Goal: Task Accomplishment & Management: Use online tool/utility

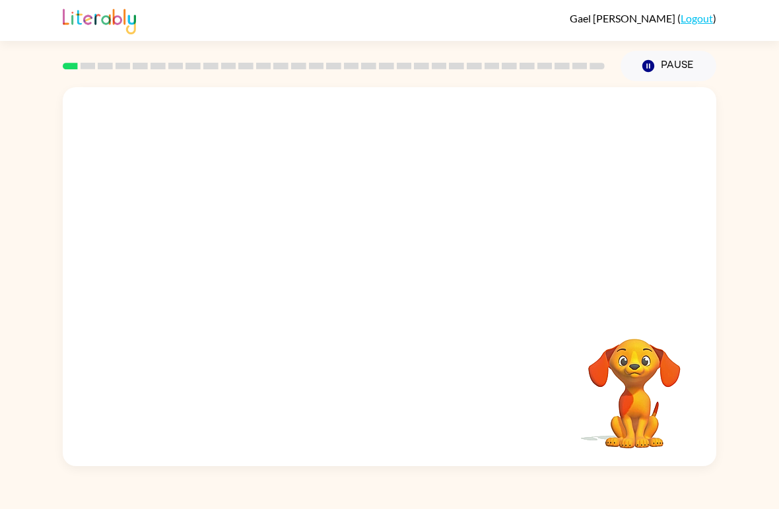
click at [555, 183] on video "Your browser must support playing .mp4 files to use Literably. Please try using…" at bounding box center [390, 199] width 654 height 224
click at [421, 184] on video "Your browser must support playing .mp4 files to use Literably. Please try using…" at bounding box center [390, 199] width 654 height 224
click at [387, 299] on div at bounding box center [389, 284] width 85 height 48
click at [402, 289] on div at bounding box center [389, 284] width 85 height 48
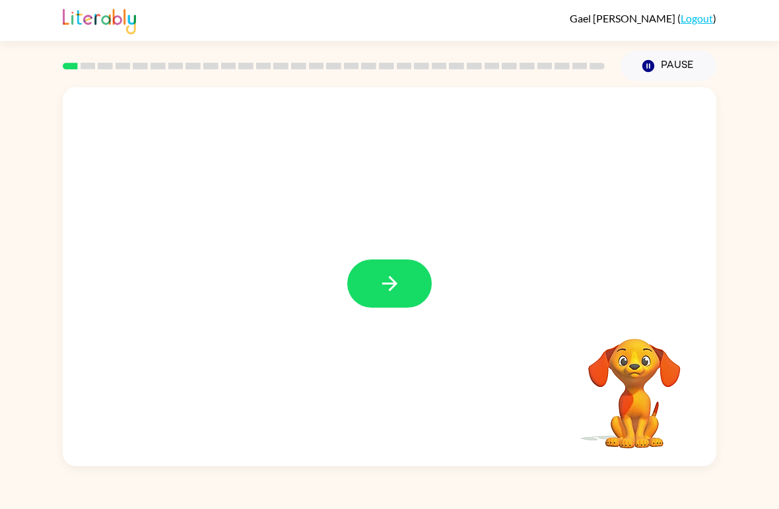
click at [385, 278] on icon "button" at bounding box center [389, 283] width 23 height 23
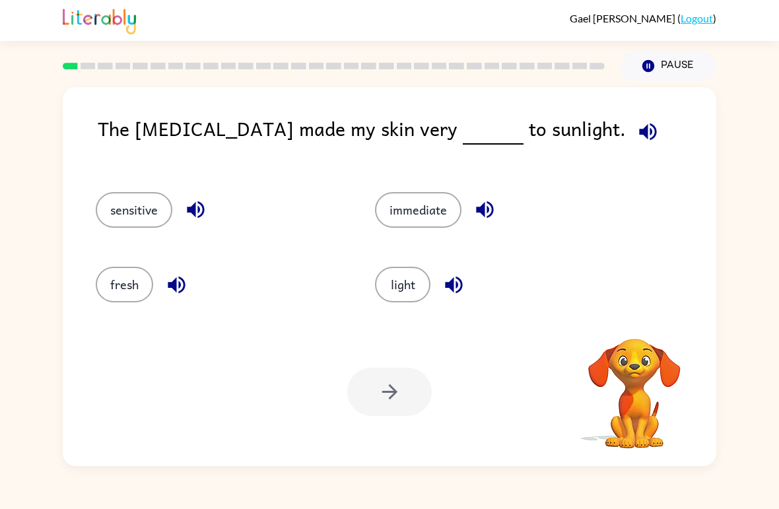
click at [390, 221] on button "immediate" at bounding box center [418, 210] width 87 height 36
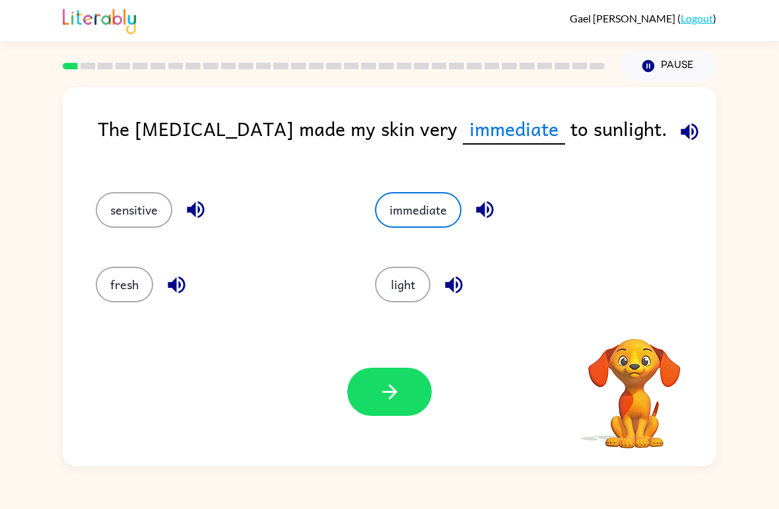
click at [158, 227] on button "sensitive" at bounding box center [134, 210] width 77 height 36
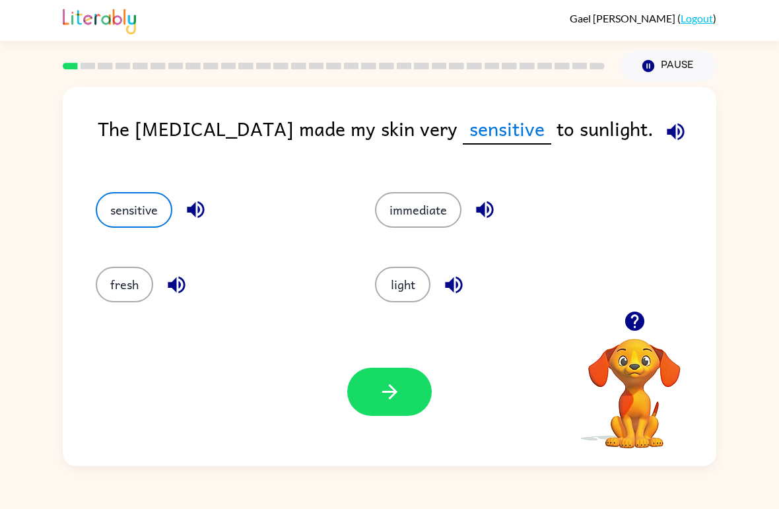
click at [400, 401] on icon "button" at bounding box center [389, 391] width 23 height 23
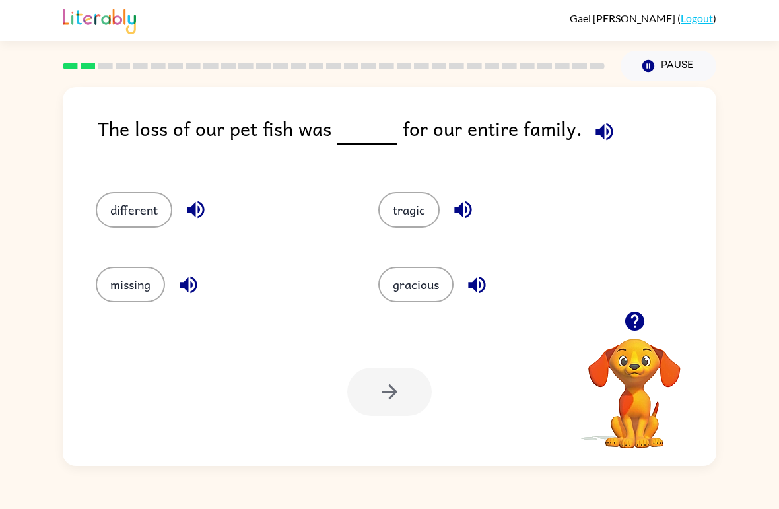
click at [417, 174] on div "tragic" at bounding box center [494, 204] width 283 height 75
click at [414, 201] on button "tragic" at bounding box center [408, 210] width 61 height 36
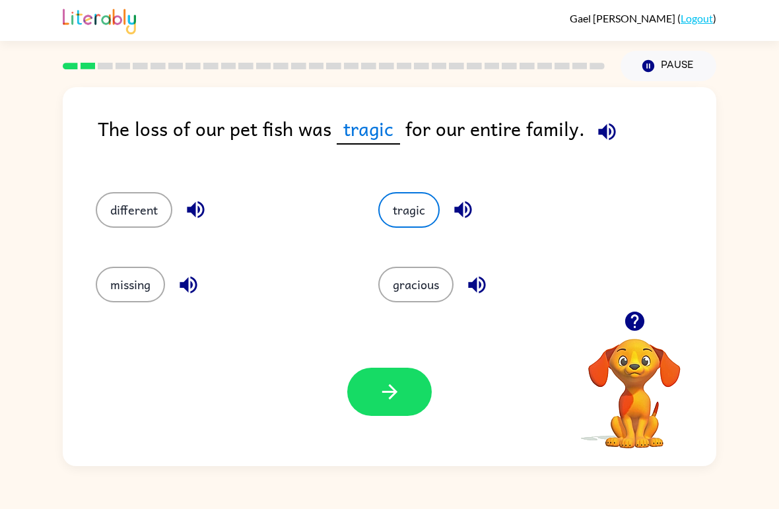
click at [388, 430] on div "Your browser must support playing .mp4 files to use Literably. Please try using…" at bounding box center [390, 392] width 654 height 149
click at [398, 403] on icon "button" at bounding box center [389, 391] width 23 height 23
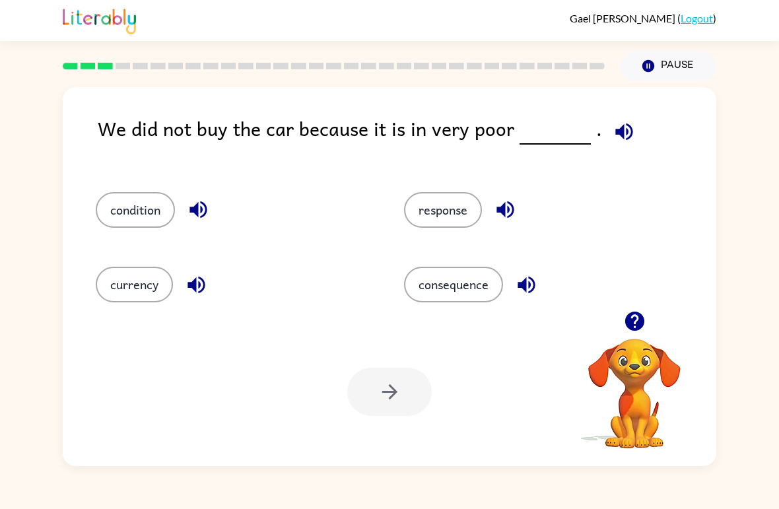
click at [160, 194] on button "condition" at bounding box center [135, 210] width 79 height 36
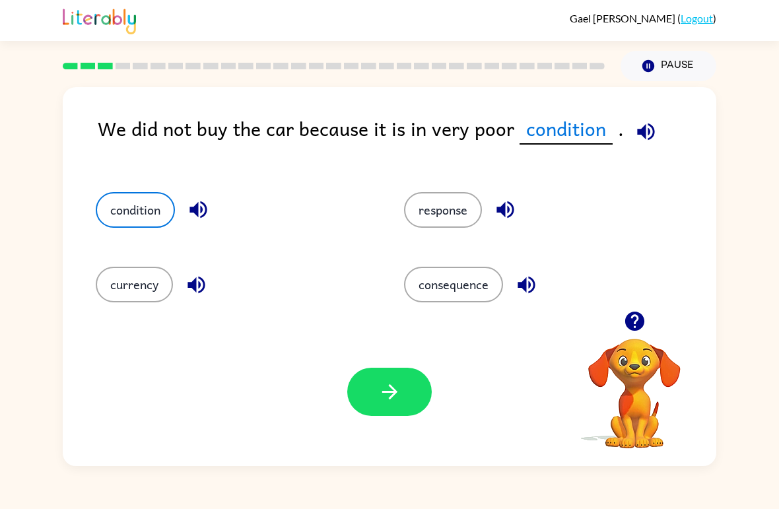
click at [416, 396] on button "button" at bounding box center [389, 392] width 85 height 48
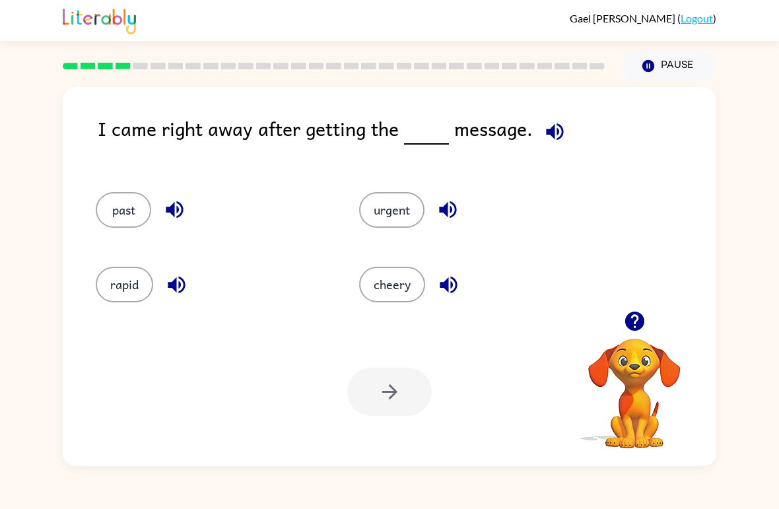
click at [575, 131] on div "I came right away after getting the message." at bounding box center [407, 140] width 619 height 52
click at [546, 123] on icon "button" at bounding box center [555, 131] width 23 height 23
click at [135, 217] on button "past" at bounding box center [123, 210] width 55 height 36
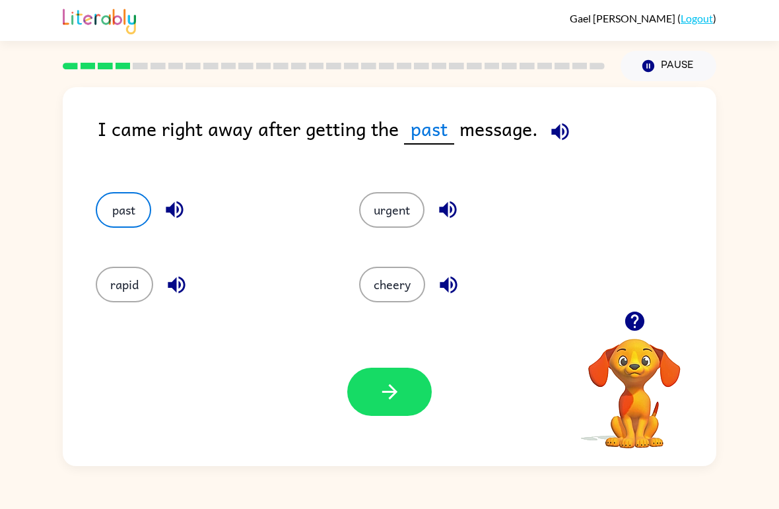
click at [120, 303] on button "rapid" at bounding box center [124, 285] width 57 height 36
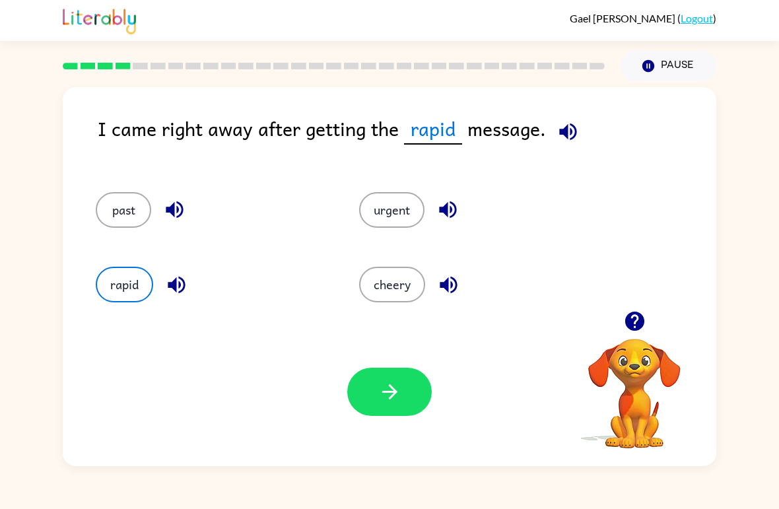
click at [398, 297] on button "cheery" at bounding box center [392, 285] width 66 height 36
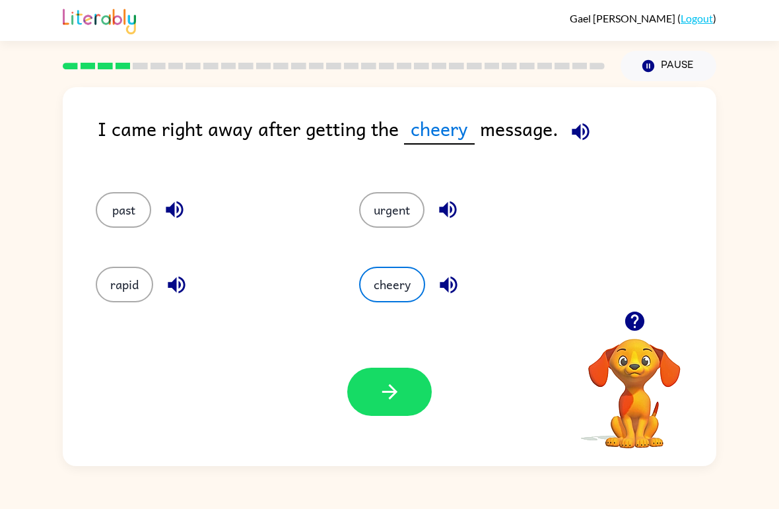
click at [389, 212] on button "urgent" at bounding box center [391, 210] width 65 height 36
click at [408, 397] on button "button" at bounding box center [389, 392] width 85 height 48
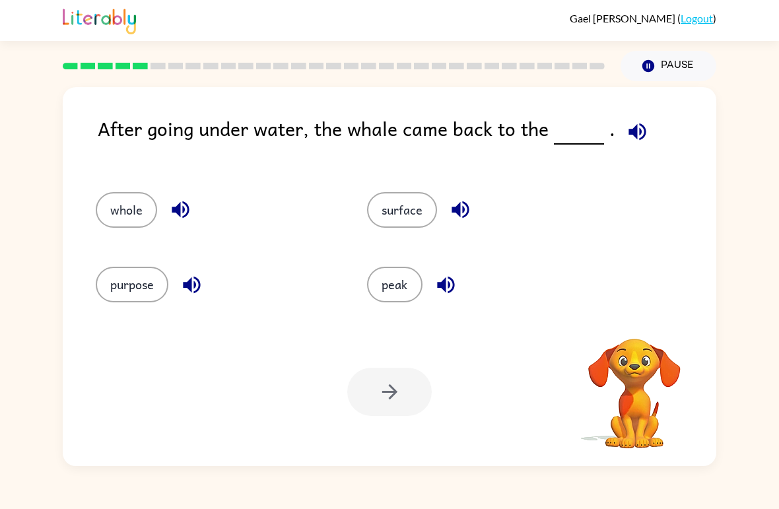
click at [626, 153] on div "After going under water, the whale came back to the ." at bounding box center [407, 140] width 619 height 52
click at [628, 141] on icon "button" at bounding box center [637, 131] width 23 height 23
click at [416, 239] on div "surface" at bounding box center [477, 204] width 271 height 75
click at [396, 227] on button "surface" at bounding box center [402, 210] width 70 height 36
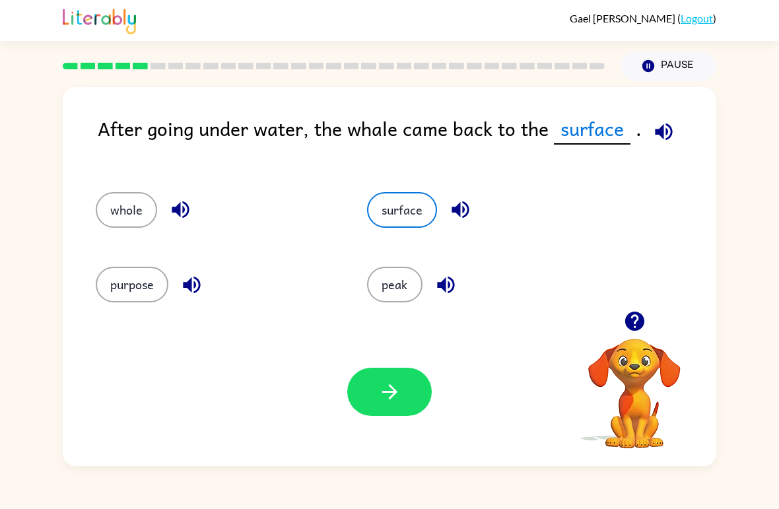
click at [399, 410] on button "button" at bounding box center [389, 392] width 85 height 48
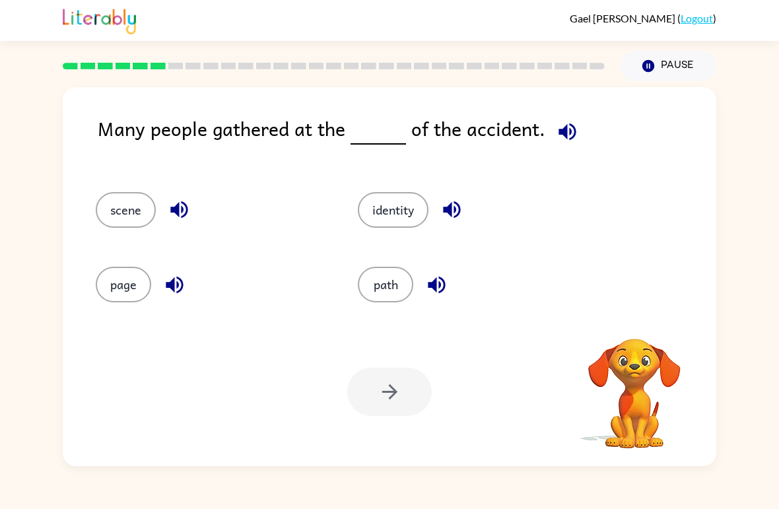
click at [564, 127] on icon "button" at bounding box center [567, 131] width 23 height 23
click at [121, 215] on button "scene" at bounding box center [126, 210] width 60 height 36
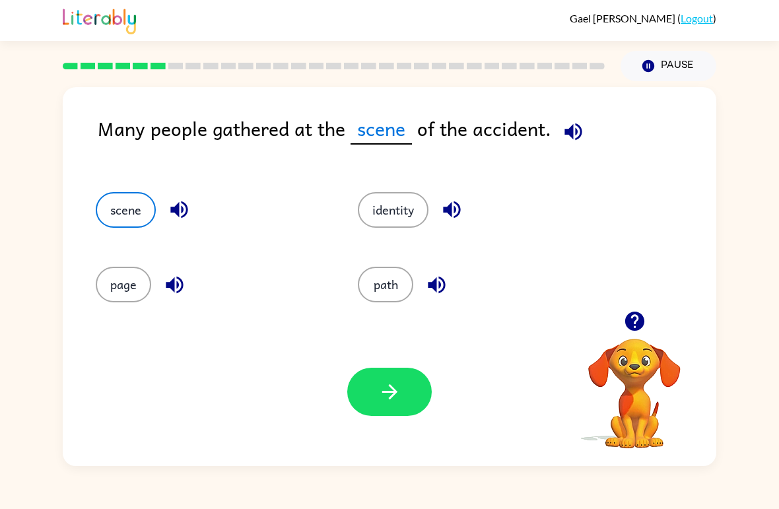
click at [375, 427] on div "Your browser must support playing .mp4 files to use Literably. Please try using…" at bounding box center [390, 392] width 654 height 149
click at [381, 397] on icon "button" at bounding box center [389, 391] width 23 height 23
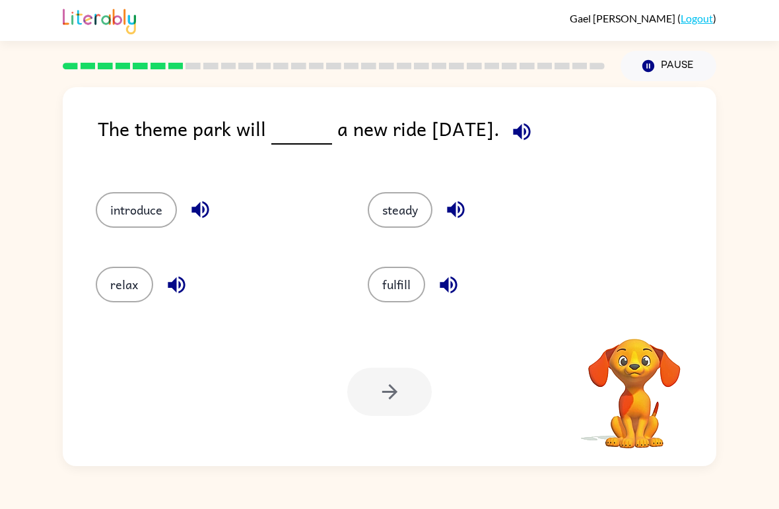
click at [527, 140] on icon "button" at bounding box center [522, 131] width 23 height 23
click at [135, 210] on button "introduce" at bounding box center [136, 210] width 81 height 36
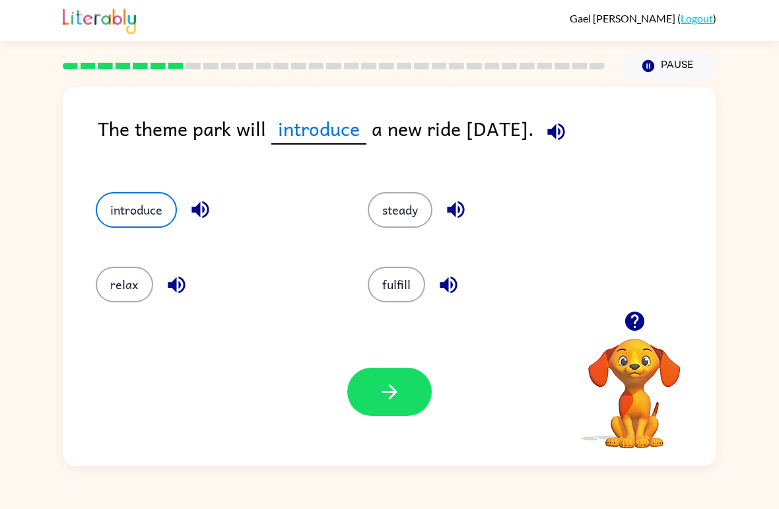
click at [390, 396] on icon "button" at bounding box center [389, 391] width 23 height 23
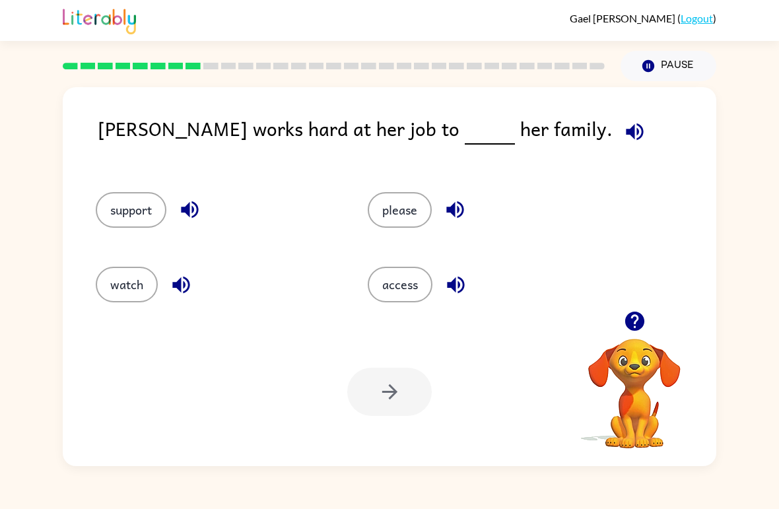
click at [548, 158] on div "[PERSON_NAME] works hard at her job to her family." at bounding box center [407, 140] width 619 height 52
click at [624, 122] on icon "button" at bounding box center [635, 131] width 23 height 23
click at [108, 236] on div "support" at bounding box center [207, 204] width 272 height 75
click at [144, 212] on button "support" at bounding box center [131, 210] width 71 height 36
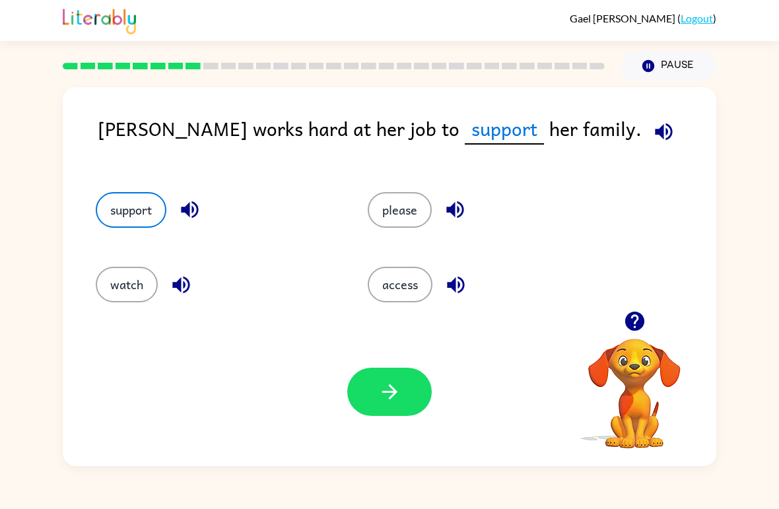
click at [413, 399] on button "button" at bounding box center [389, 392] width 85 height 48
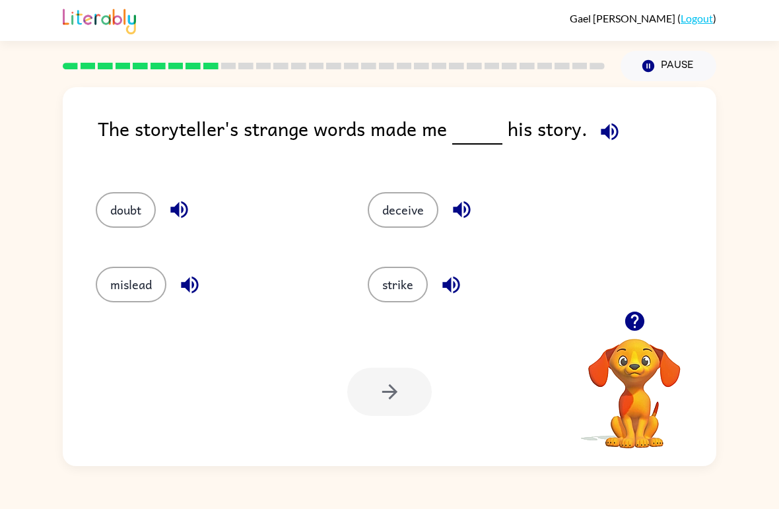
click at [612, 135] on icon "button" at bounding box center [609, 131] width 23 height 23
click at [124, 199] on button "doubt" at bounding box center [126, 210] width 60 height 36
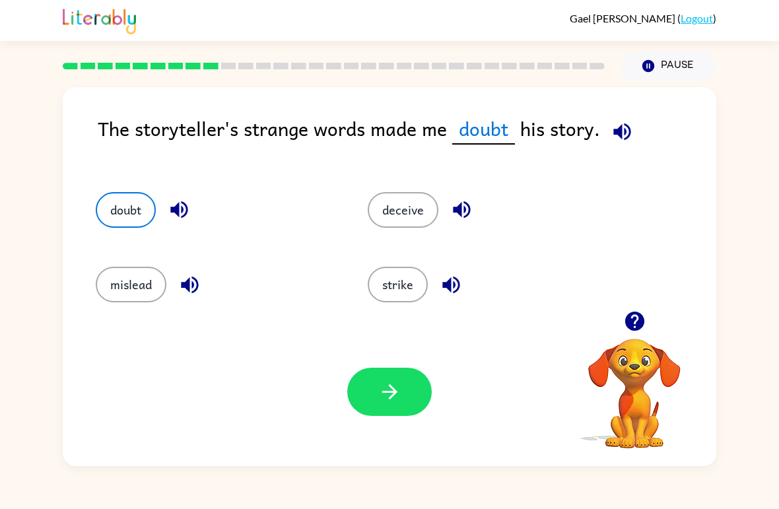
click at [380, 400] on icon "button" at bounding box center [389, 391] width 23 height 23
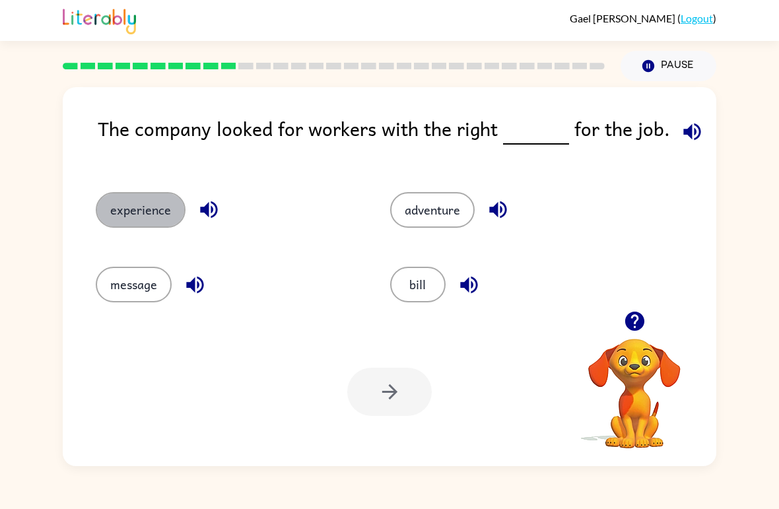
click at [143, 222] on button "experience" at bounding box center [141, 210] width 90 height 36
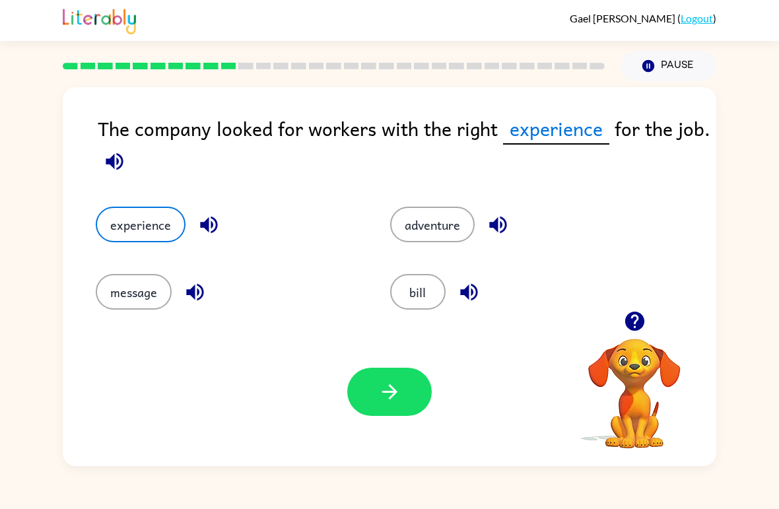
click at [396, 431] on div "Your browser must support playing .mp4 files to use Literably. Please try using…" at bounding box center [390, 392] width 654 height 149
click at [406, 403] on button "button" at bounding box center [389, 392] width 85 height 48
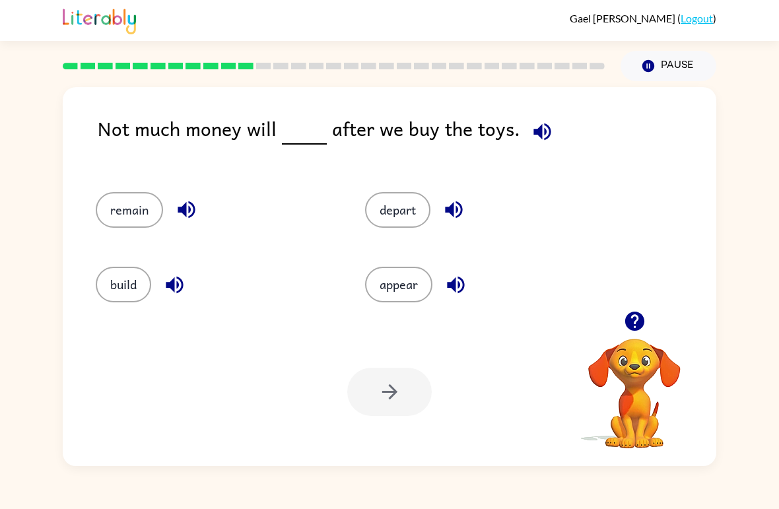
click at [538, 149] on button "button" at bounding box center [543, 132] width 34 height 34
click at [540, 151] on div "Not much money will after we buy the toys." at bounding box center [407, 140] width 619 height 52
click at [147, 203] on button "remain" at bounding box center [129, 210] width 67 height 36
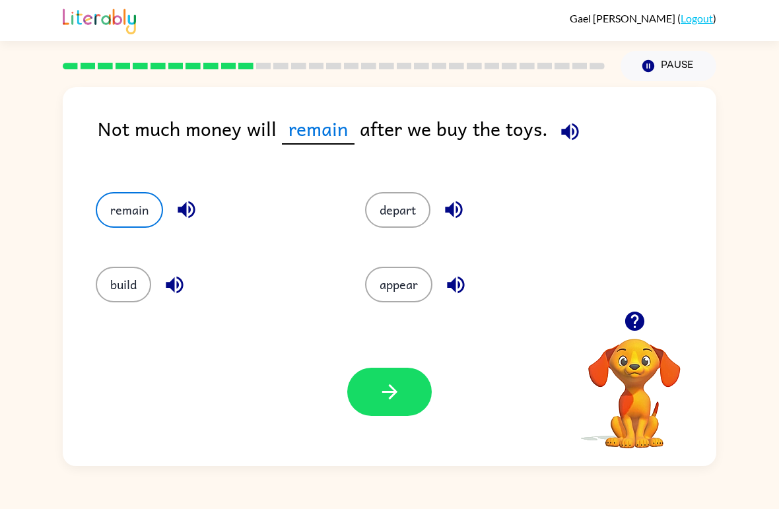
click at [419, 386] on button "button" at bounding box center [389, 392] width 85 height 48
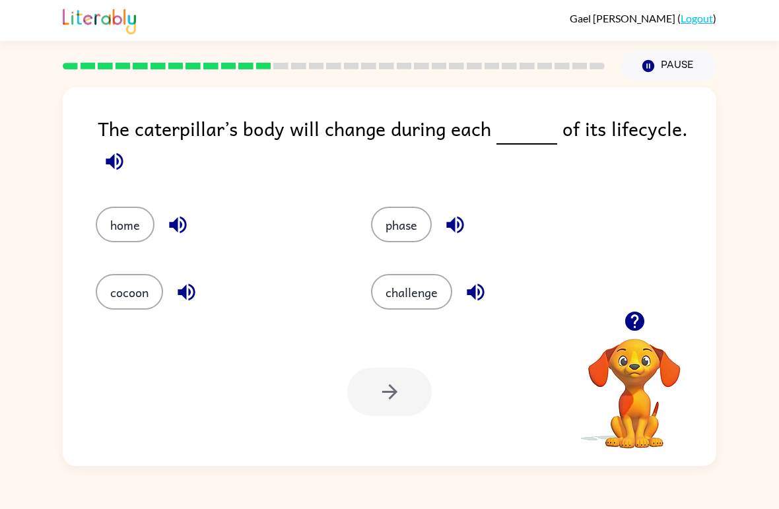
click at [396, 210] on button "phase" at bounding box center [401, 225] width 61 height 36
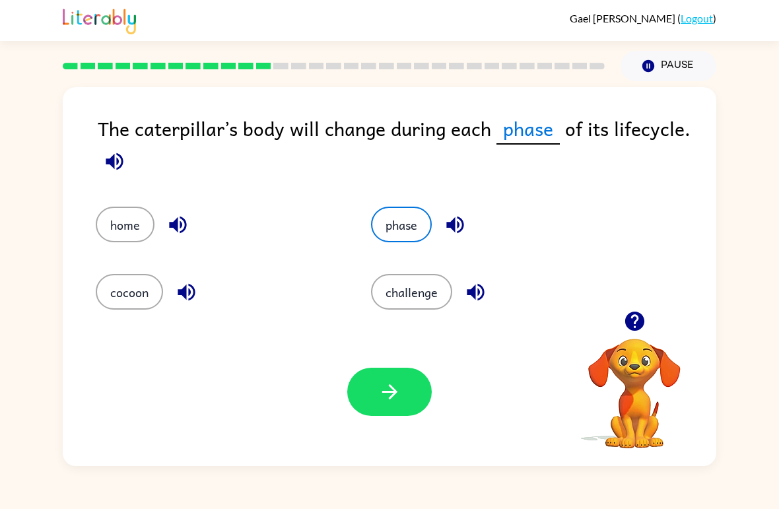
click at [381, 411] on button "button" at bounding box center [389, 392] width 85 height 48
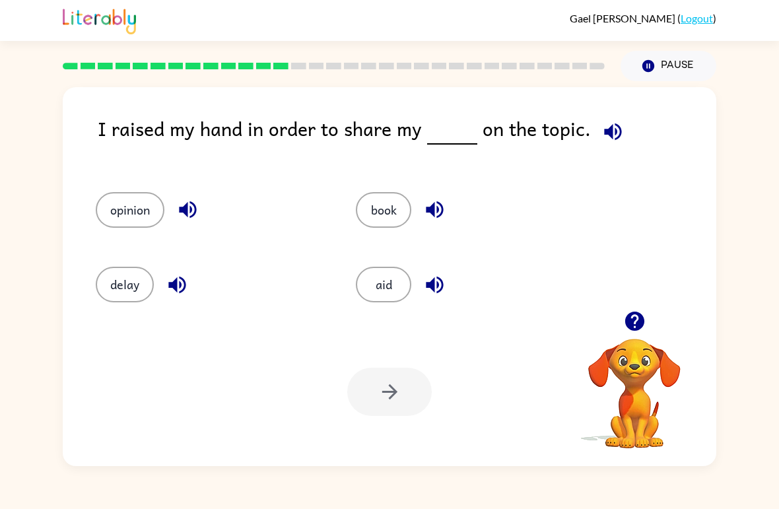
click at [23, 157] on div "I raised my hand in order to share my on the topic. opinion book delay aid Your…" at bounding box center [389, 273] width 779 height 385
click at [114, 219] on button "opinion" at bounding box center [130, 210] width 69 height 36
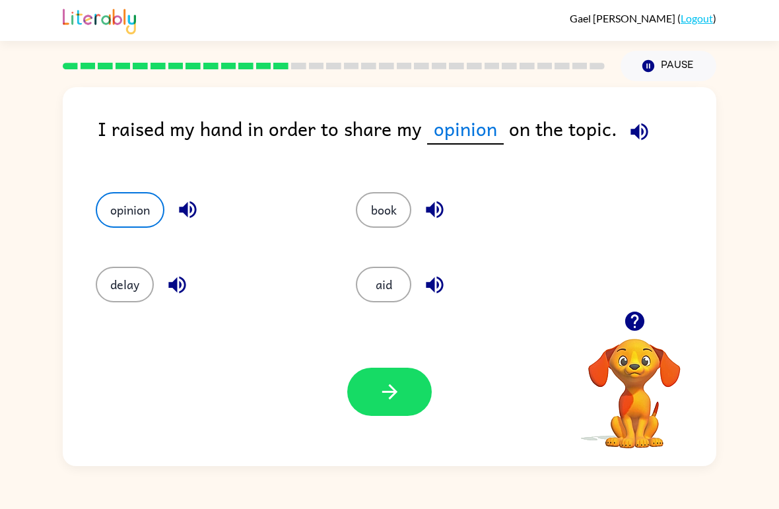
click at [384, 414] on button "button" at bounding box center [389, 392] width 85 height 48
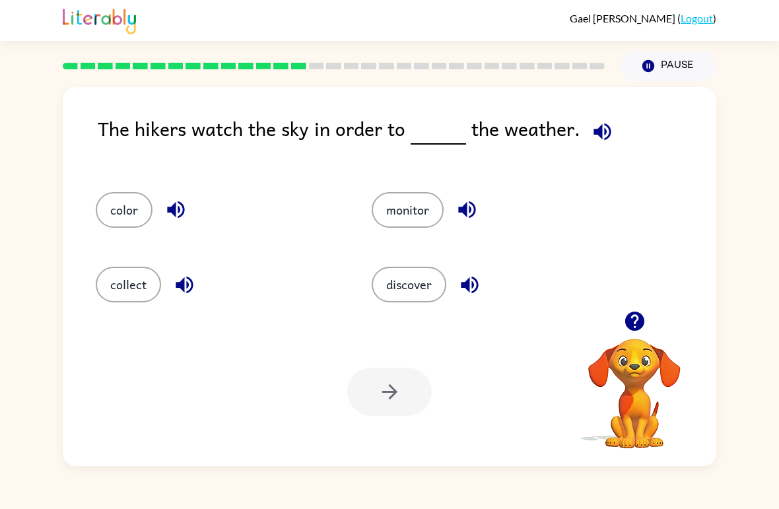
click at [427, 280] on button "discover" at bounding box center [409, 285] width 75 height 36
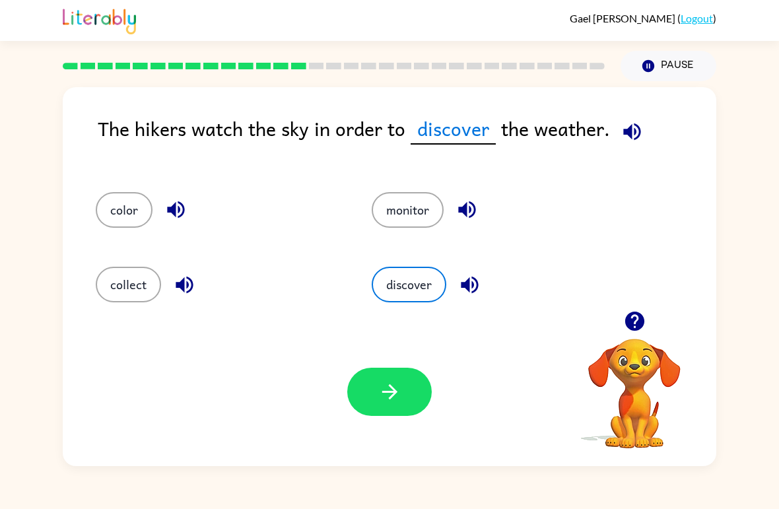
click at [419, 213] on button "monitor" at bounding box center [408, 210] width 72 height 36
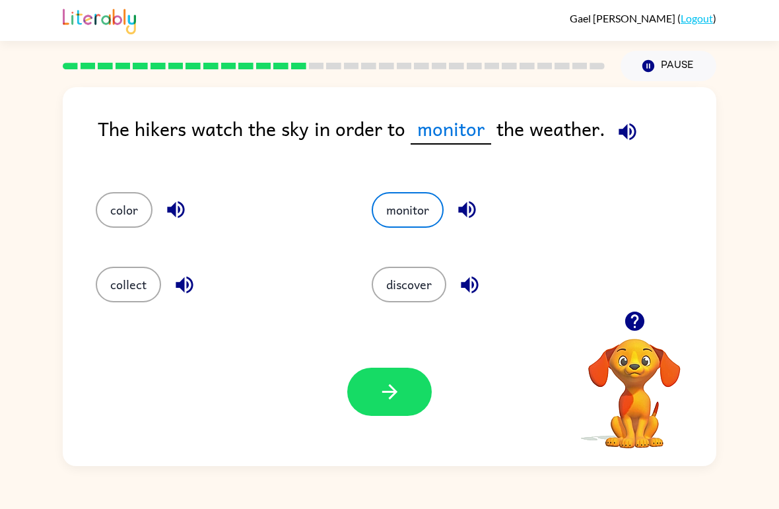
click at [408, 295] on button "discover" at bounding box center [409, 285] width 75 height 36
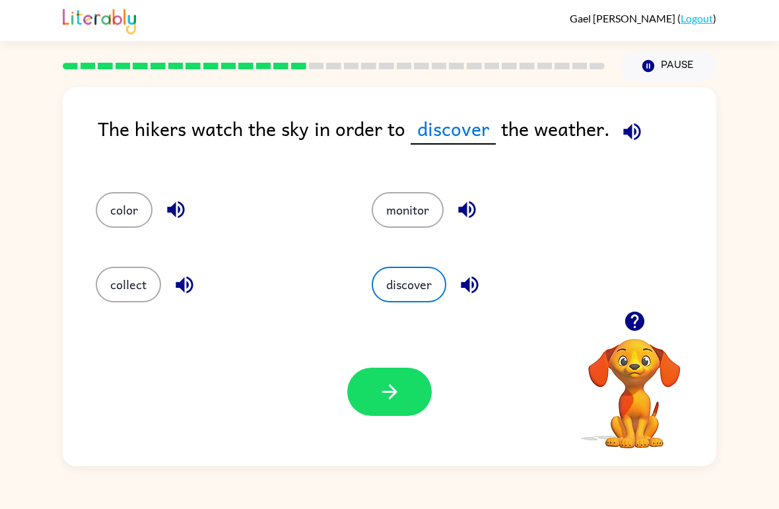
click at [400, 415] on button "button" at bounding box center [389, 392] width 85 height 48
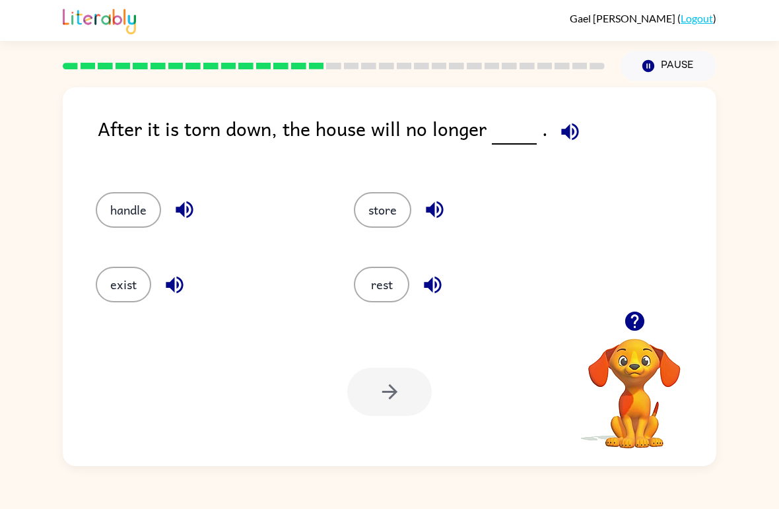
click at [124, 302] on button "exist" at bounding box center [123, 285] width 55 height 36
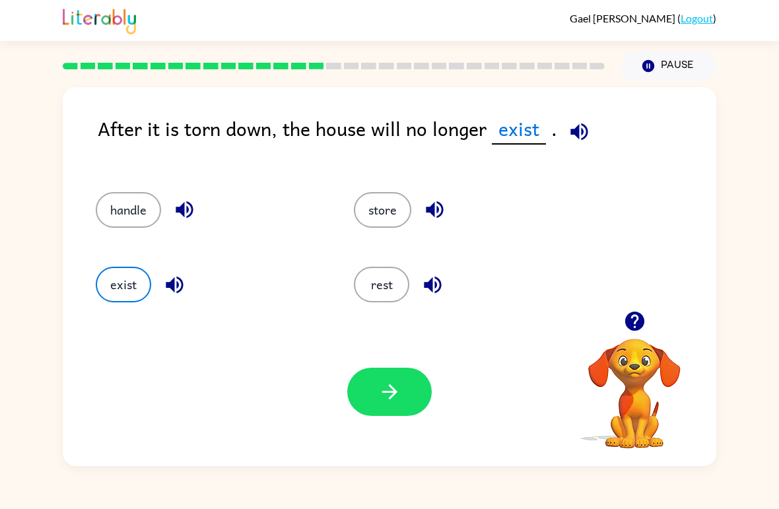
click at [375, 431] on div "Your browser must support playing .mp4 files to use Literably. Please try using…" at bounding box center [390, 392] width 654 height 149
click at [378, 398] on icon "button" at bounding box center [389, 391] width 23 height 23
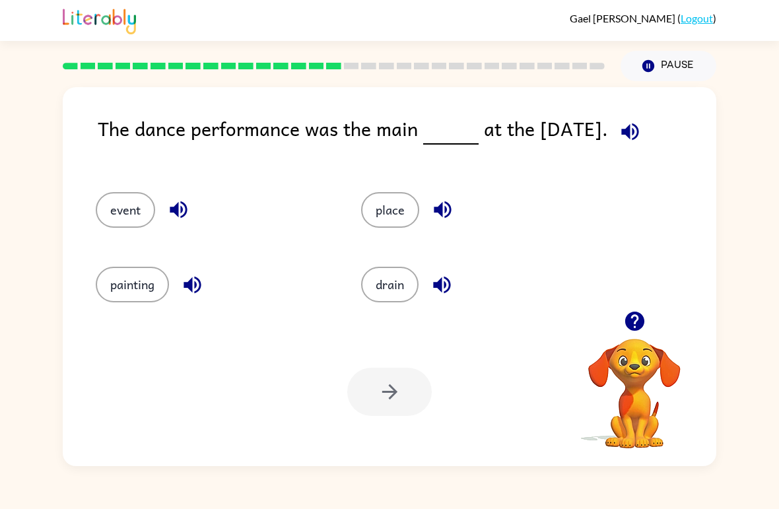
click at [116, 209] on button "event" at bounding box center [125, 210] width 59 height 36
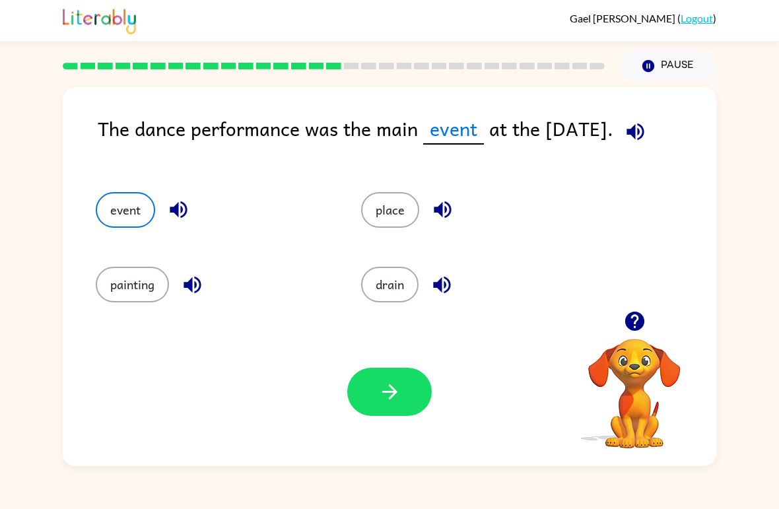
click at [408, 409] on button "button" at bounding box center [389, 392] width 85 height 48
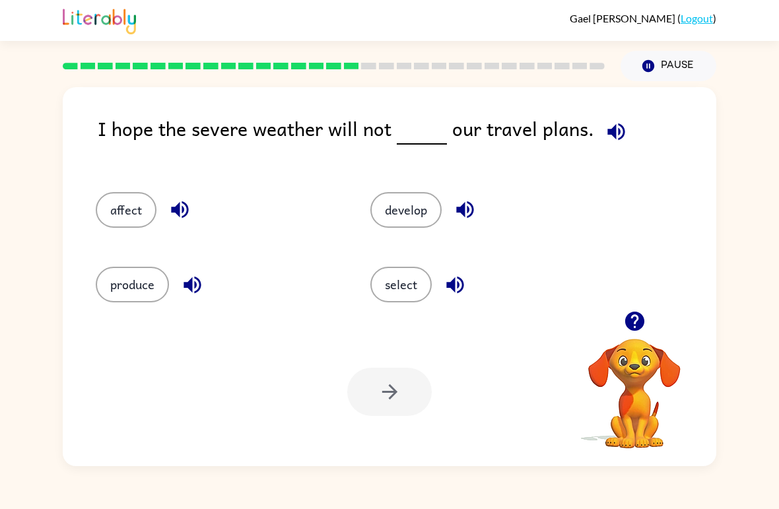
click at [133, 220] on button "affect" at bounding box center [126, 210] width 61 height 36
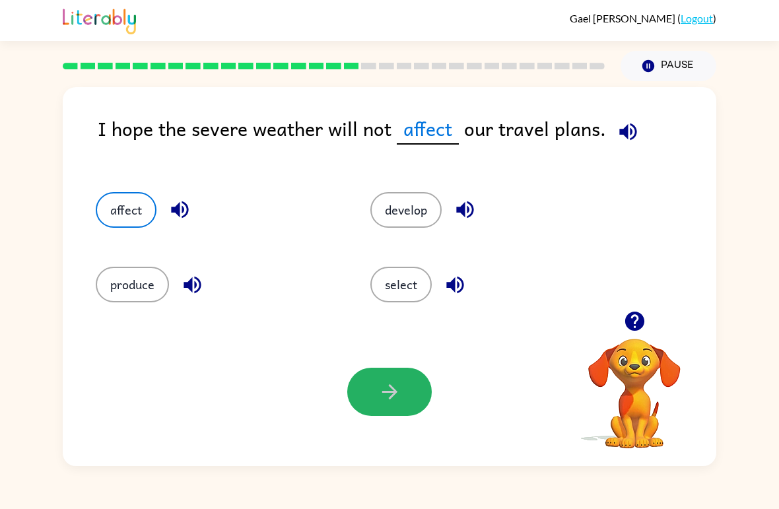
click at [410, 388] on button "button" at bounding box center [389, 392] width 85 height 48
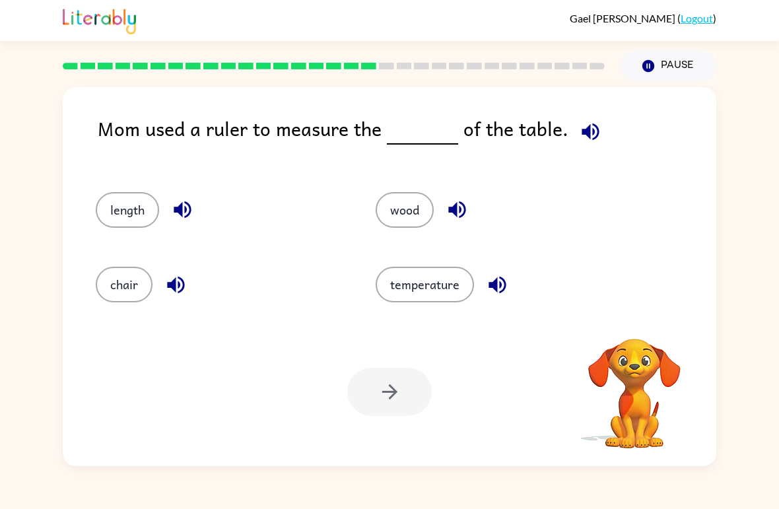
click at [406, 398] on div at bounding box center [389, 392] width 85 height 48
click at [391, 203] on button "wood" at bounding box center [405, 210] width 58 height 36
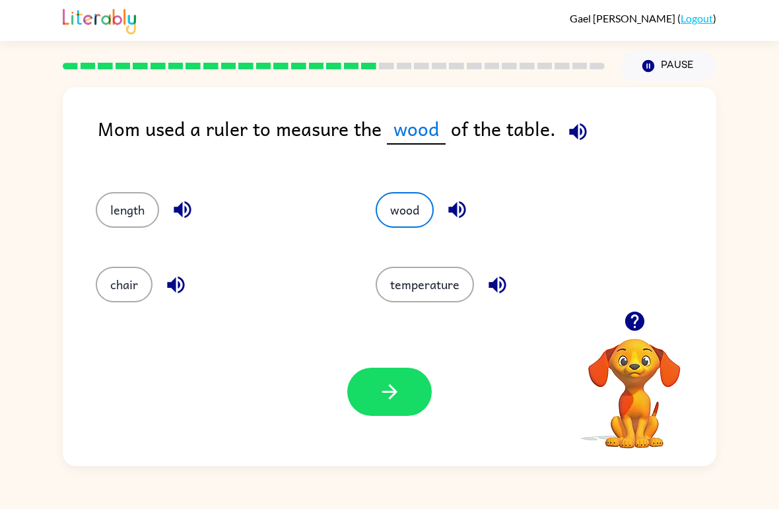
click at [90, 219] on div "length" at bounding box center [211, 204] width 280 height 75
click at [99, 312] on div "chair" at bounding box center [211, 279] width 280 height 75
click at [93, 311] on div "chair" at bounding box center [211, 279] width 280 height 75
click at [115, 277] on button "chair" at bounding box center [124, 285] width 57 height 36
click at [415, 396] on button "button" at bounding box center [389, 392] width 85 height 48
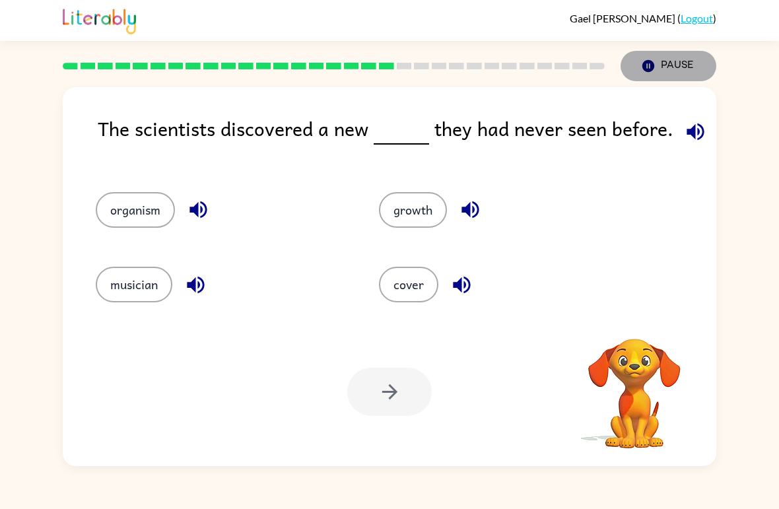
click at [659, 71] on button "Pause Pause" at bounding box center [669, 66] width 96 height 30
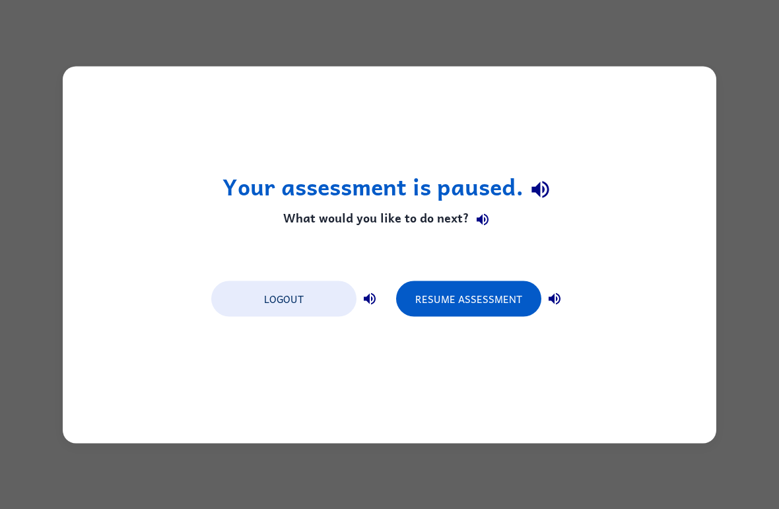
click at [503, 299] on button "Resume Assessment" at bounding box center [468, 299] width 145 height 36
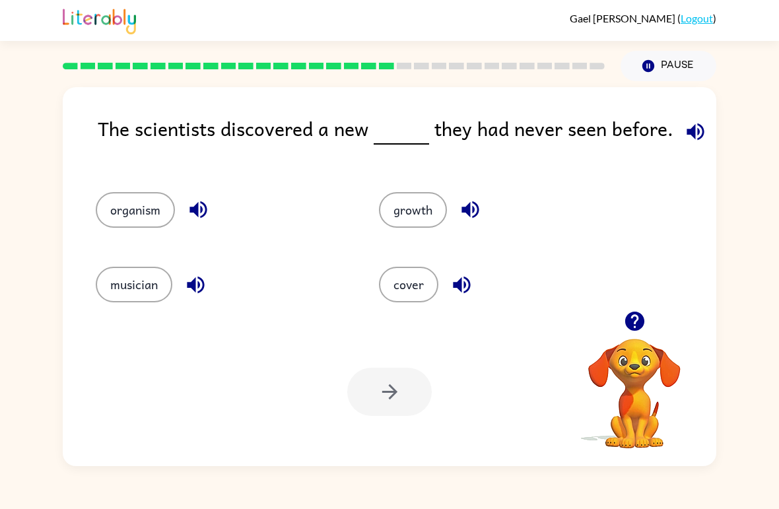
click at [384, 69] on rect at bounding box center [386, 66] width 15 height 7
click at [348, 64] on rect at bounding box center [351, 66] width 15 height 7
click at [415, 311] on div "cover" at bounding box center [495, 279] width 283 height 75
click at [413, 297] on button "cover" at bounding box center [408, 285] width 59 height 36
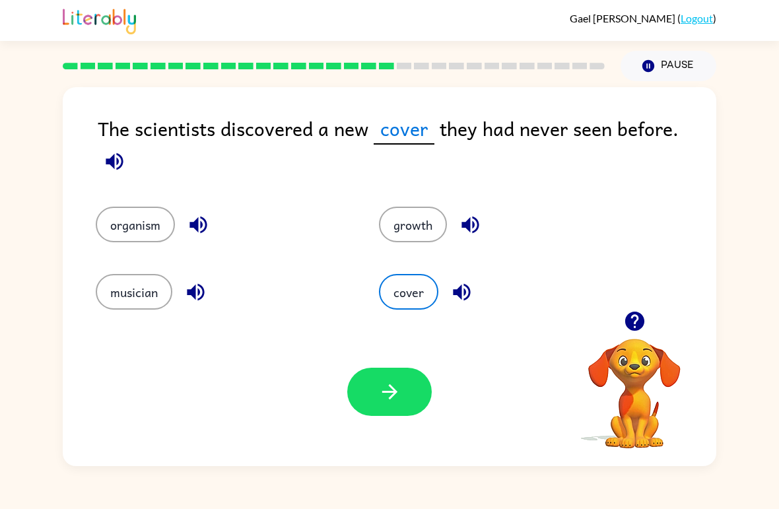
click at [392, 384] on icon "button" at bounding box center [389, 391] width 23 height 23
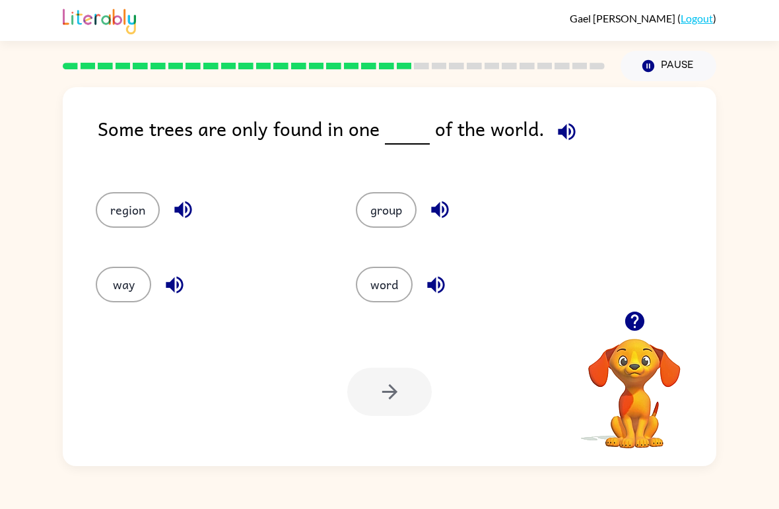
click at [137, 202] on button "region" at bounding box center [128, 210] width 64 height 36
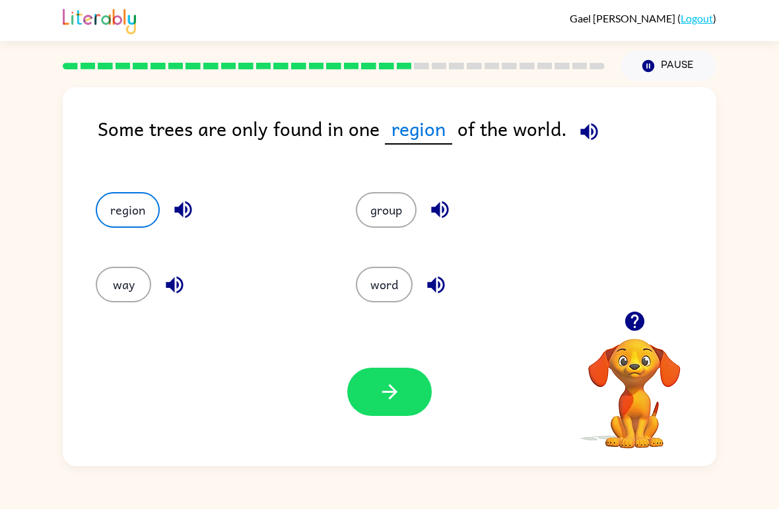
click at [350, 392] on button "button" at bounding box center [389, 392] width 85 height 48
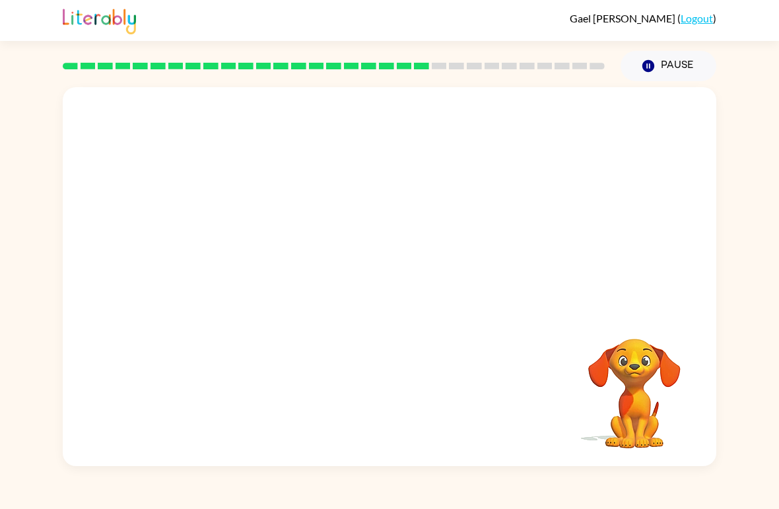
click at [452, 465] on div "Your browser must support playing .mp4 files to use Literably. Please try using…" at bounding box center [390, 276] width 654 height 379
click at [256, 280] on video "Your browser must support playing .mp4 files to use Literably. Please try using…" at bounding box center [390, 199] width 654 height 224
click at [534, 388] on div "Your browser must support playing .mp4 files to use Literably. Please try using…" at bounding box center [390, 276] width 654 height 379
click at [456, 507] on div "[PERSON_NAME] ( Logout ) Pause Pause Your browser must support playing .mp4 fil…" at bounding box center [389, 254] width 779 height 509
click at [520, 65] on icon at bounding box center [527, 66] width 15 height 7
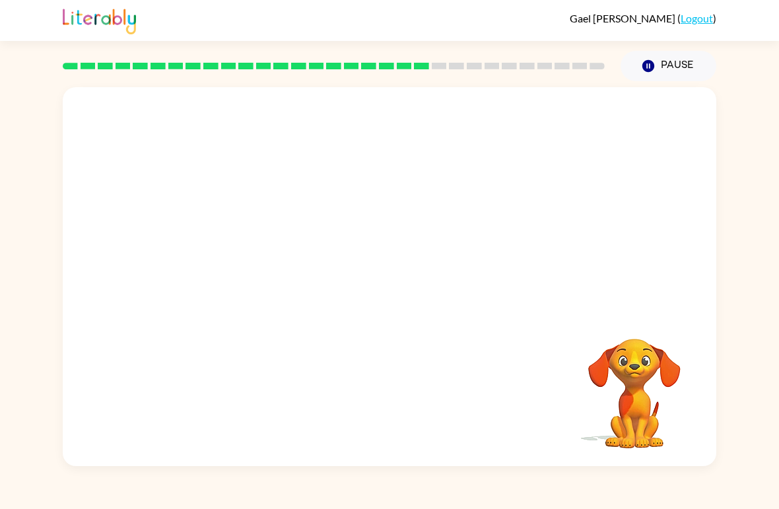
click at [367, 403] on div "Your browser must support playing .mp4 files to use Literably. Please try using…" at bounding box center [390, 276] width 654 height 379
click at [390, 314] on div at bounding box center [390, 276] width 654 height 379
click at [396, 287] on div at bounding box center [389, 284] width 85 height 48
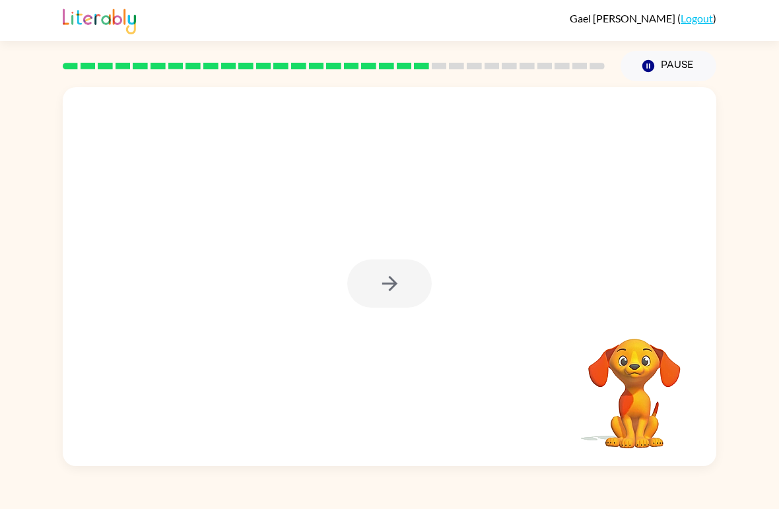
click at [392, 293] on div at bounding box center [389, 284] width 85 height 48
click at [386, 297] on div at bounding box center [389, 284] width 85 height 48
click at [388, 298] on div at bounding box center [389, 284] width 85 height 48
click at [390, 302] on div at bounding box center [389, 284] width 85 height 48
click at [380, 314] on div at bounding box center [390, 276] width 654 height 379
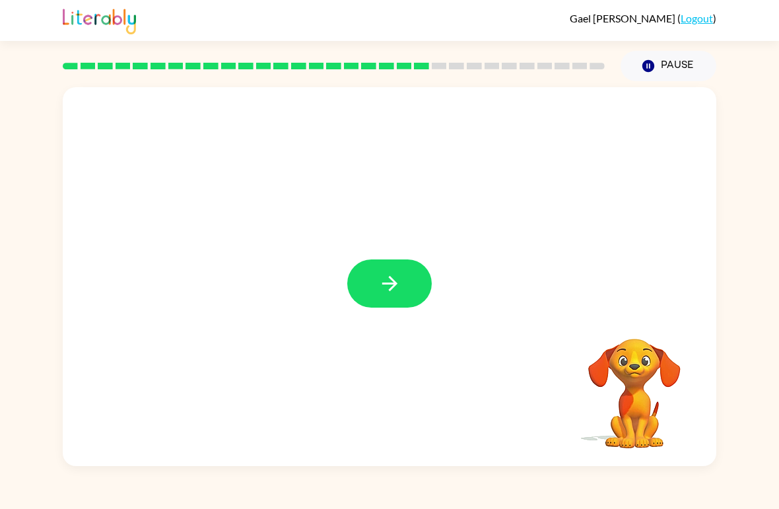
click at [394, 297] on button "button" at bounding box center [389, 284] width 85 height 48
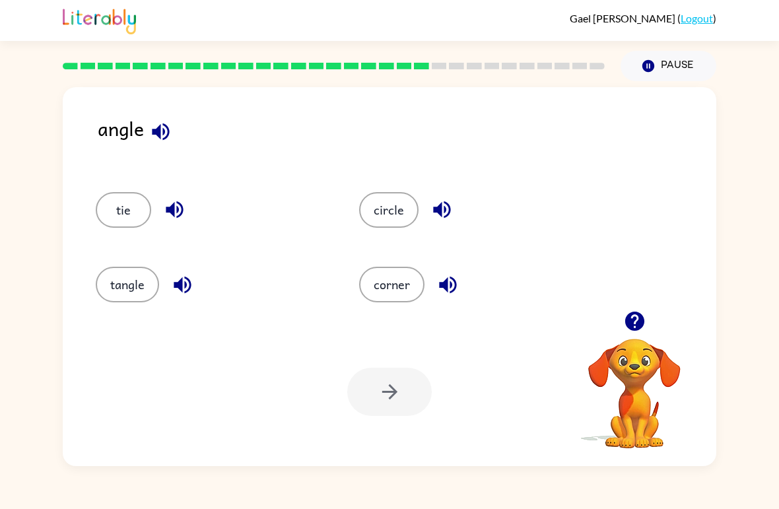
click at [387, 301] on button "corner" at bounding box center [391, 285] width 65 height 36
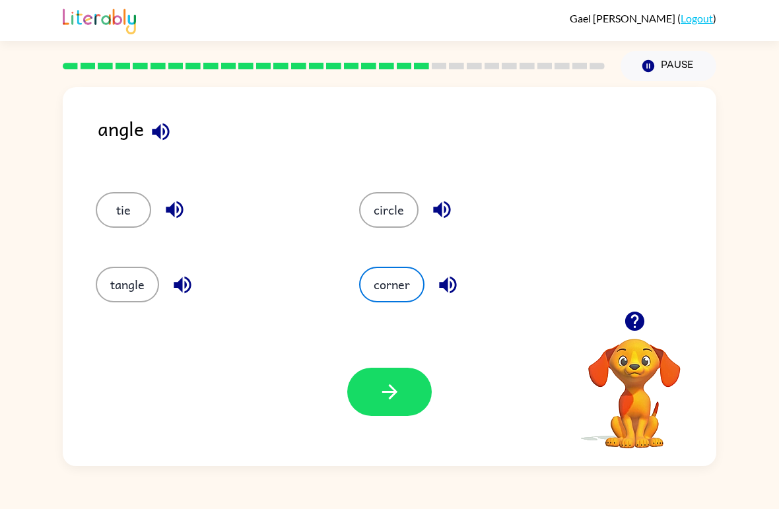
click at [399, 209] on button "circle" at bounding box center [388, 210] width 59 height 36
click at [127, 217] on button "tie" at bounding box center [123, 210] width 55 height 36
click at [117, 291] on button "tangle" at bounding box center [127, 285] width 63 height 36
click at [411, 277] on button "corner" at bounding box center [391, 285] width 65 height 36
click at [394, 400] on icon "button" at bounding box center [389, 391] width 23 height 23
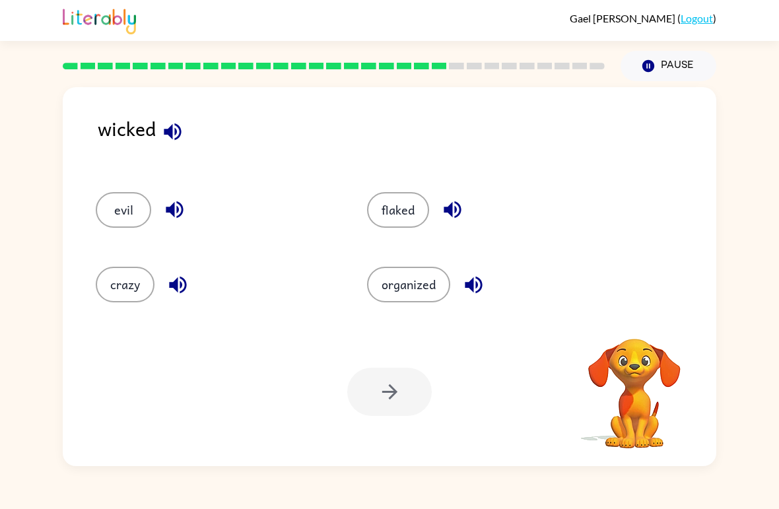
click at [74, 176] on div "evil" at bounding box center [206, 204] width 271 height 75
click at [119, 228] on button "evil" at bounding box center [123, 210] width 55 height 36
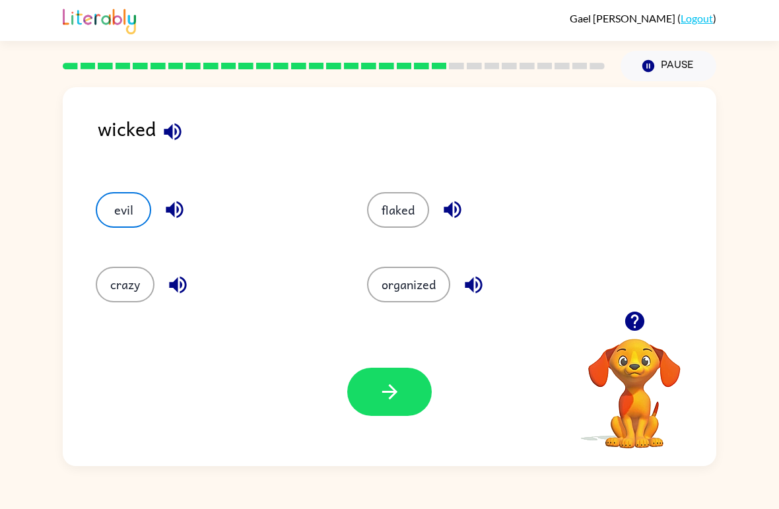
click at [403, 415] on button "button" at bounding box center [389, 392] width 85 height 48
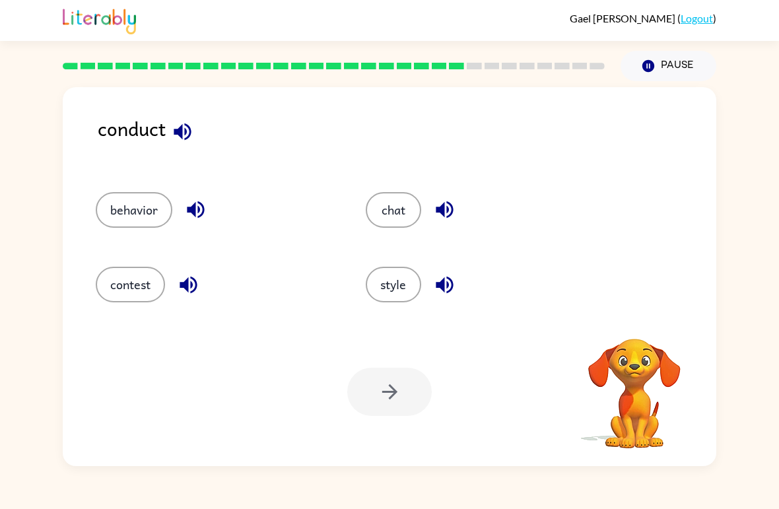
click at [130, 215] on button "behavior" at bounding box center [134, 210] width 77 height 36
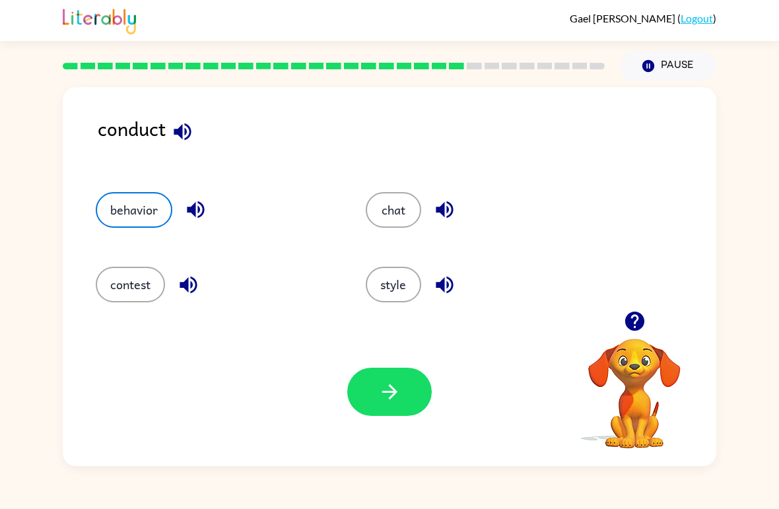
click at [376, 389] on button "button" at bounding box center [389, 392] width 85 height 48
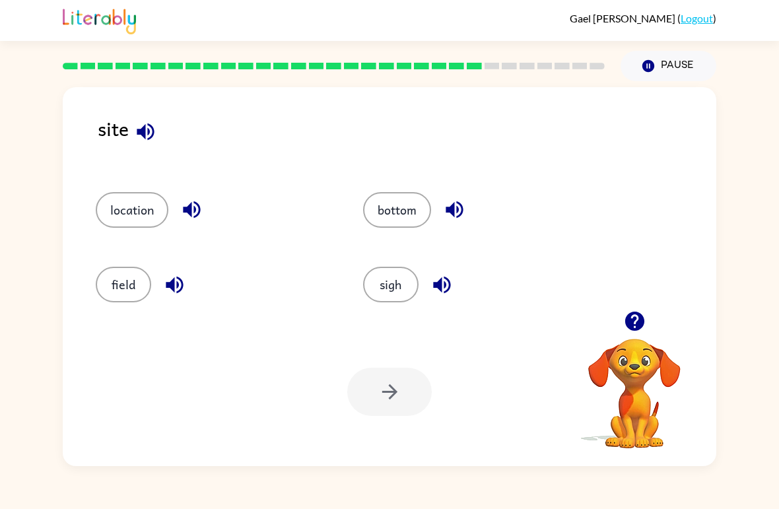
click at [411, 293] on button "sigh" at bounding box center [390, 285] width 55 height 36
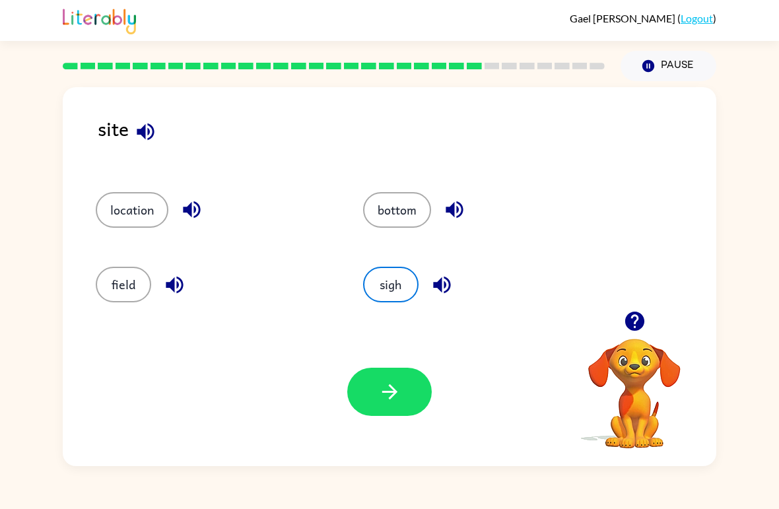
click at [382, 403] on icon "button" at bounding box center [389, 391] width 23 height 23
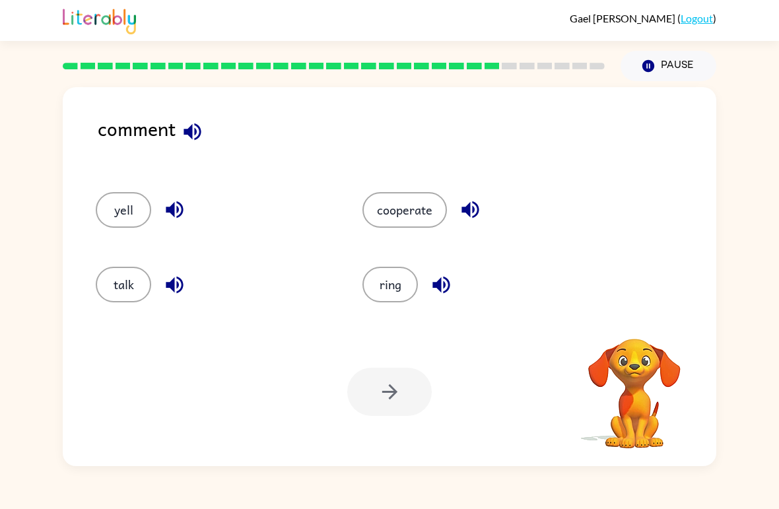
click at [118, 276] on button "talk" at bounding box center [123, 285] width 55 height 36
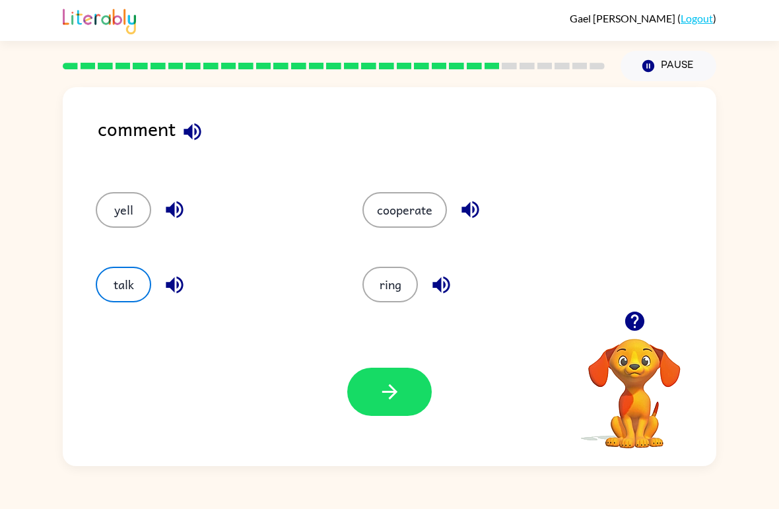
click at [404, 398] on button "button" at bounding box center [389, 392] width 85 height 48
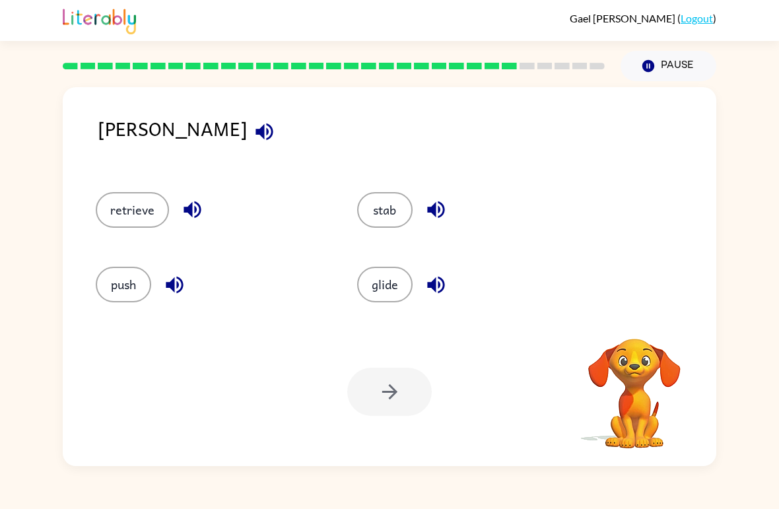
click at [253, 130] on icon "button" at bounding box center [264, 131] width 23 height 23
click at [248, 125] on button "button" at bounding box center [265, 132] width 34 height 34
click at [378, 315] on div "glide" at bounding box center [463, 279] width 262 height 75
click at [388, 284] on button "glide" at bounding box center [384, 285] width 55 height 36
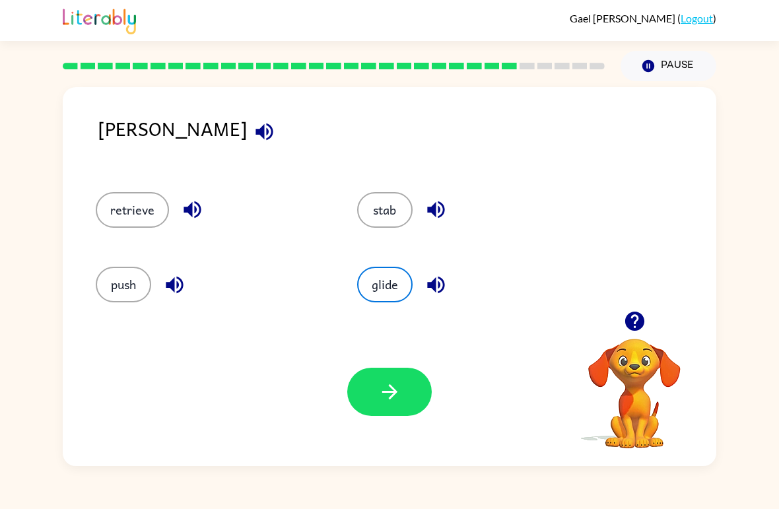
click at [386, 403] on icon "button" at bounding box center [389, 391] width 23 height 23
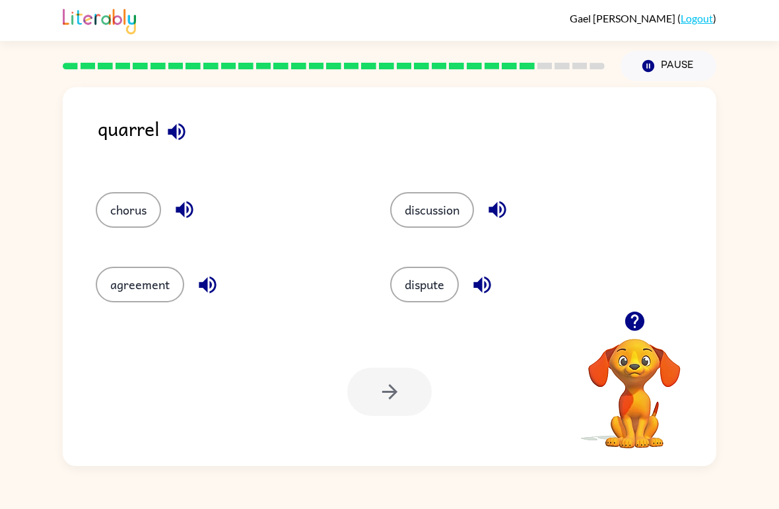
click at [151, 209] on button "chorus" at bounding box center [128, 210] width 65 height 36
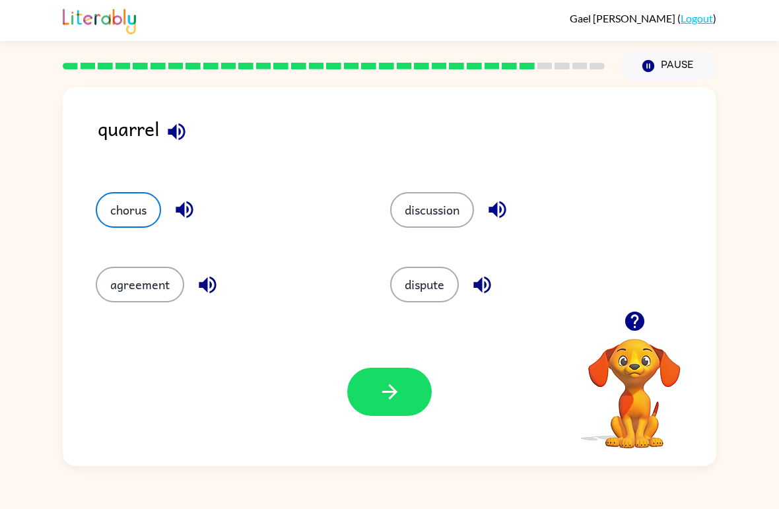
click at [139, 293] on button "agreement" at bounding box center [140, 285] width 89 height 36
click at [133, 209] on button "chorus" at bounding box center [128, 210] width 65 height 36
click at [372, 382] on button "button" at bounding box center [389, 392] width 85 height 48
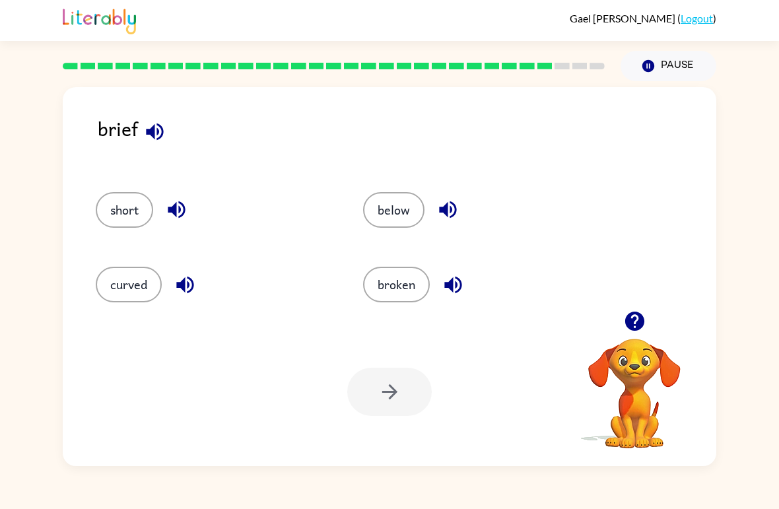
click at [406, 303] on button "broken" at bounding box center [396, 285] width 67 height 36
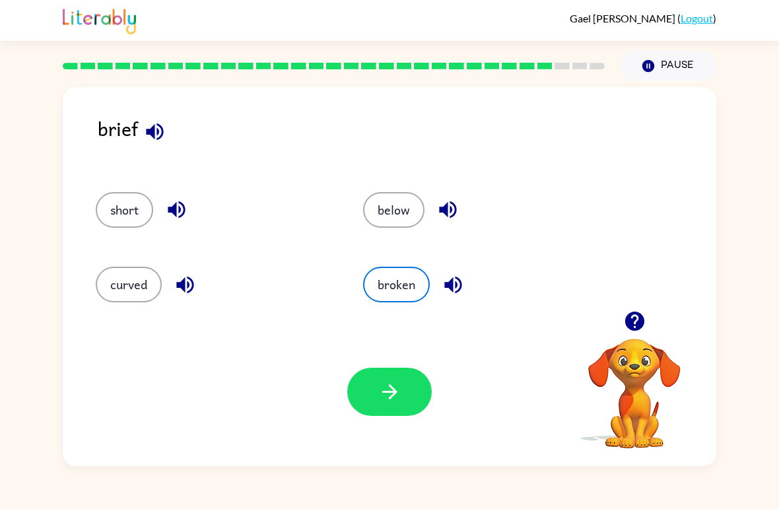
click at [388, 409] on button "button" at bounding box center [389, 392] width 85 height 48
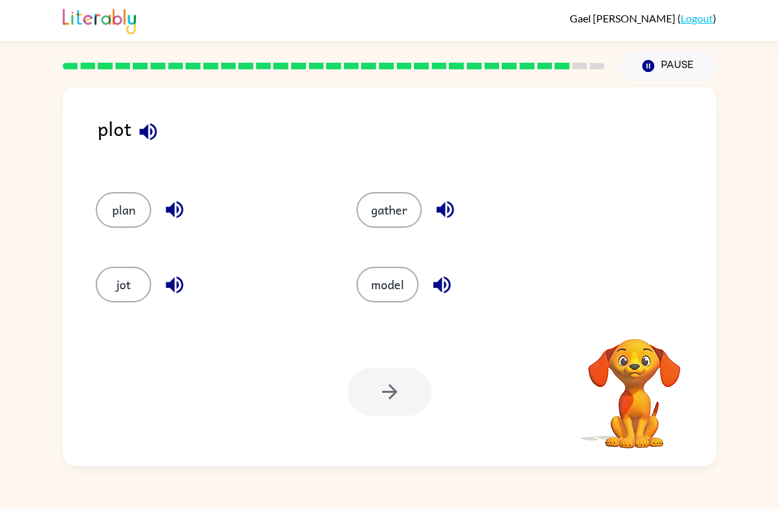
click at [109, 209] on button "plan" at bounding box center [123, 210] width 55 height 36
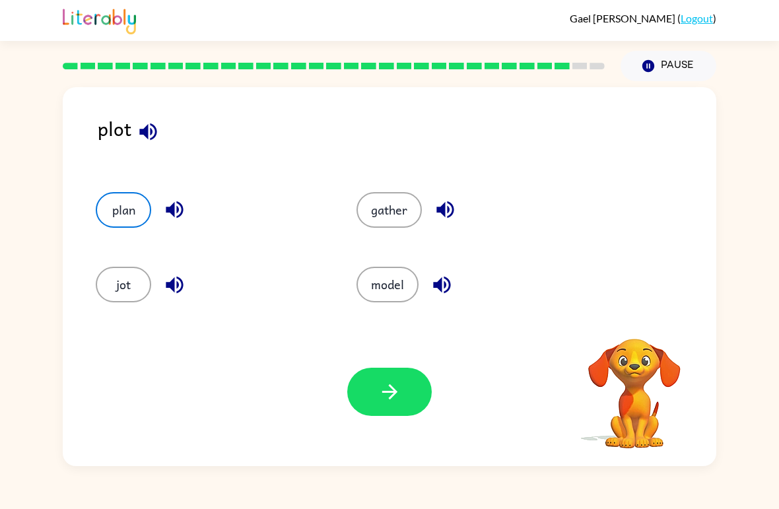
click at [439, 390] on div "Your browser must support playing .mp4 files to use Literably. Please try using…" at bounding box center [390, 392] width 654 height 149
click at [405, 383] on button "button" at bounding box center [389, 392] width 85 height 48
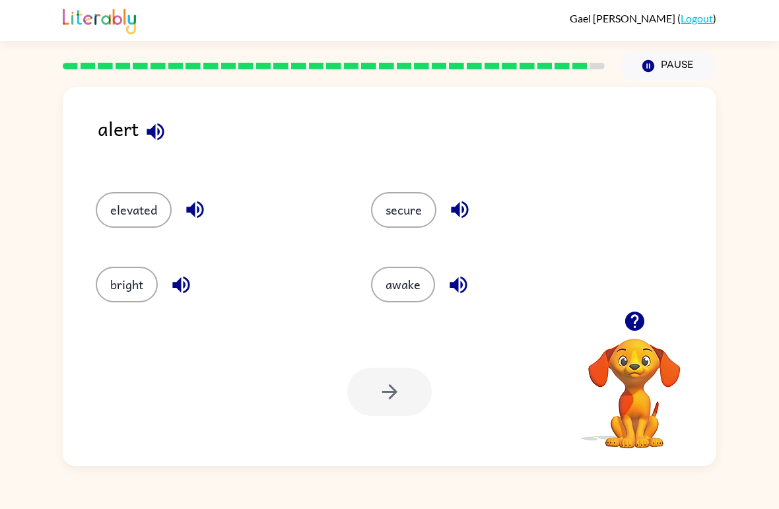
click at [418, 288] on button "awake" at bounding box center [403, 285] width 64 height 36
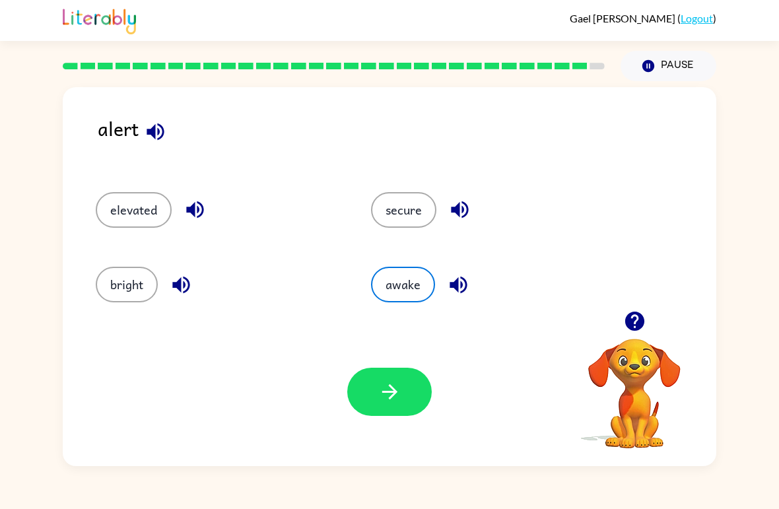
click at [392, 390] on icon "button" at bounding box center [389, 391] width 23 height 23
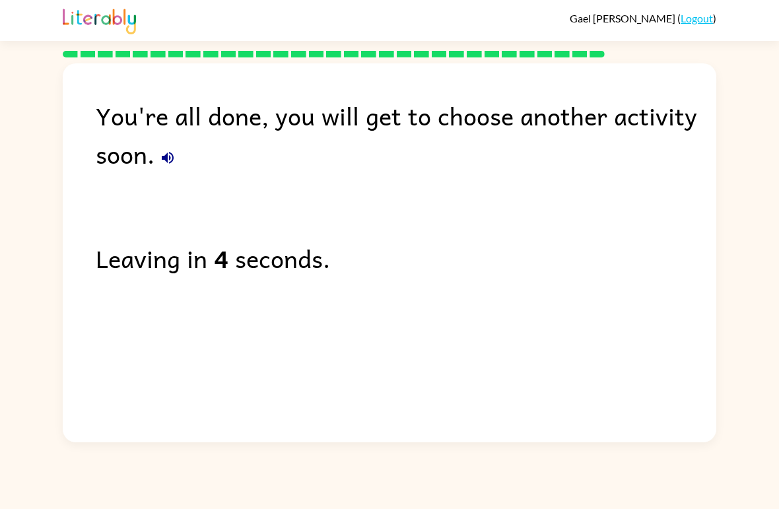
click at [174, 149] on button "button" at bounding box center [168, 158] width 26 height 26
click at [396, 404] on div "You're all done, you will get to choose another activity soon. Leaving in 2 sec…" at bounding box center [390, 249] width 654 height 373
